Goal: Information Seeking & Learning: Learn about a topic

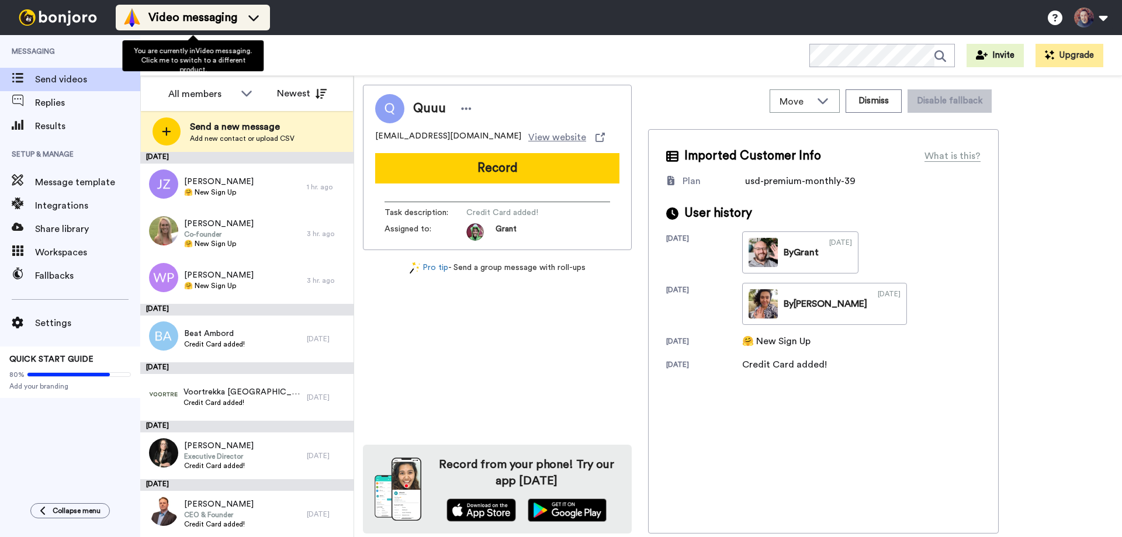
click at [206, 23] on span "Video messaging" at bounding box center [192, 17] width 89 height 16
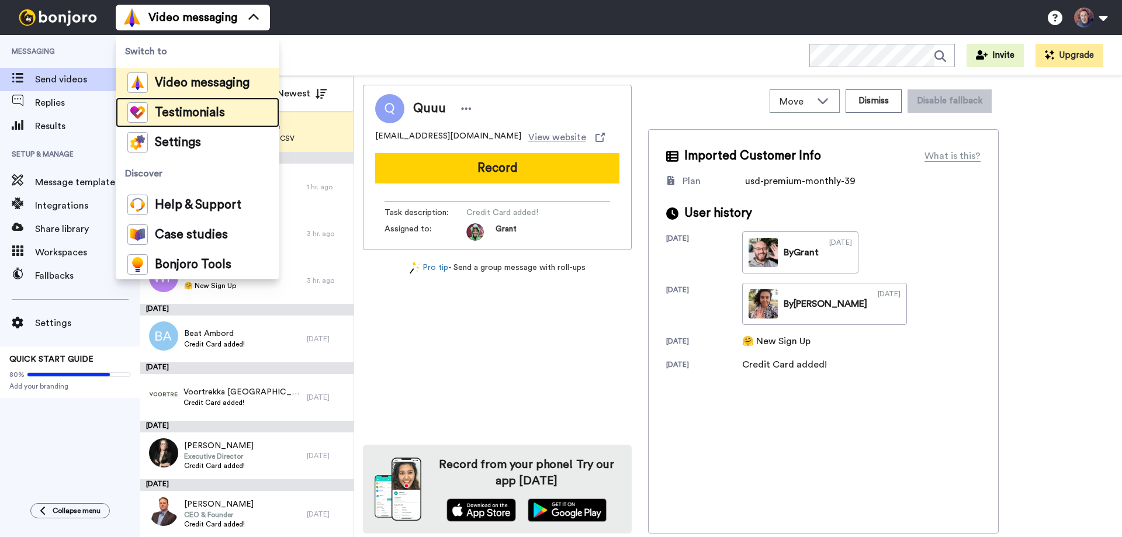
click at [210, 113] on span "Testimonials" at bounding box center [190, 113] width 70 height 12
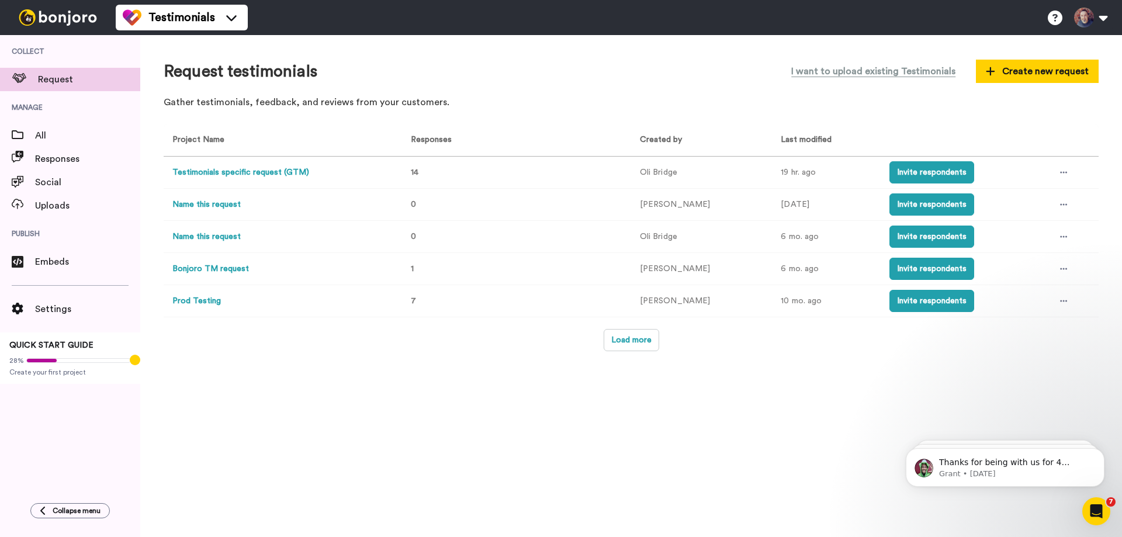
click at [248, 166] on button "Testimonials specific request (GTM)" at bounding box center [240, 172] width 137 height 12
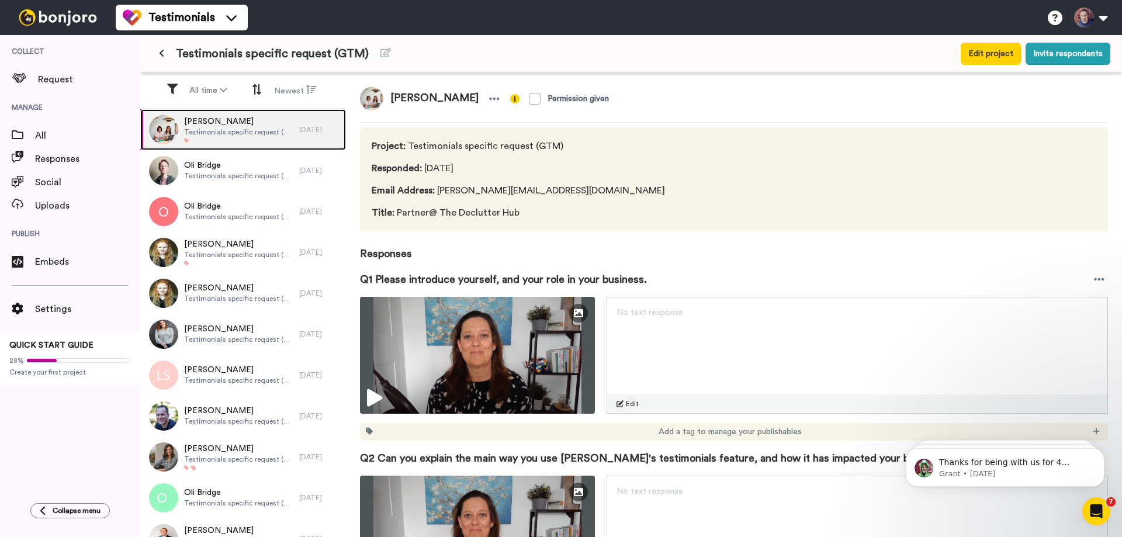
click at [234, 133] on span "Testimonials specific request (GTM)" at bounding box center [238, 131] width 109 height 9
